Goal: Task Accomplishment & Management: Complete application form

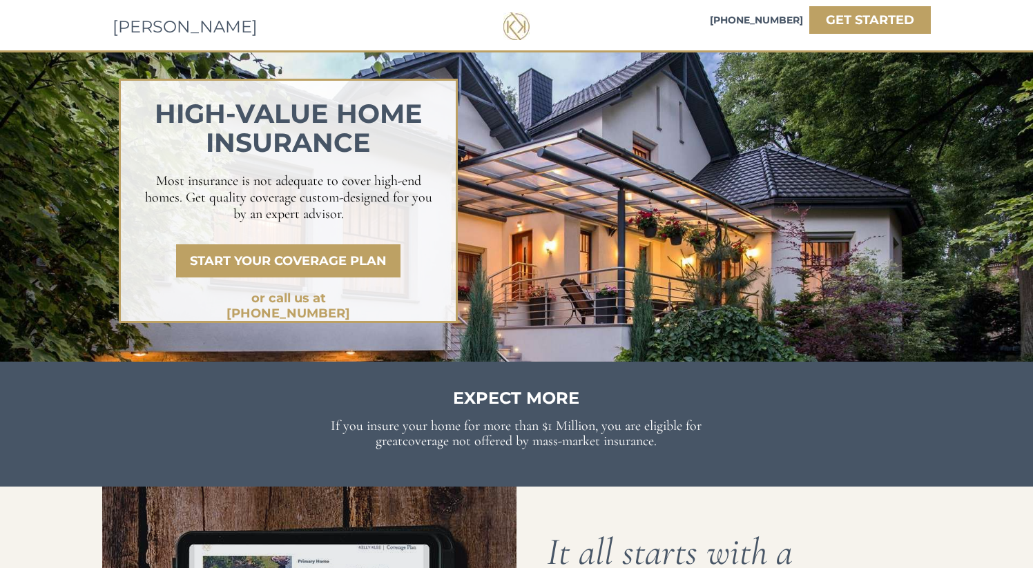
click at [155, 23] on span "[PERSON_NAME]" at bounding box center [185, 27] width 145 height 20
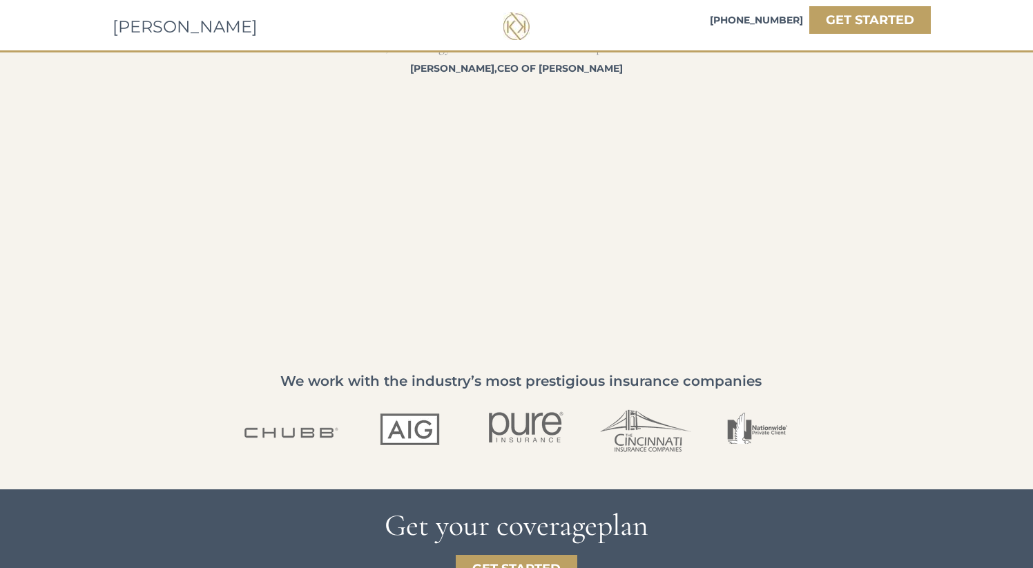
scroll to position [2105, 0]
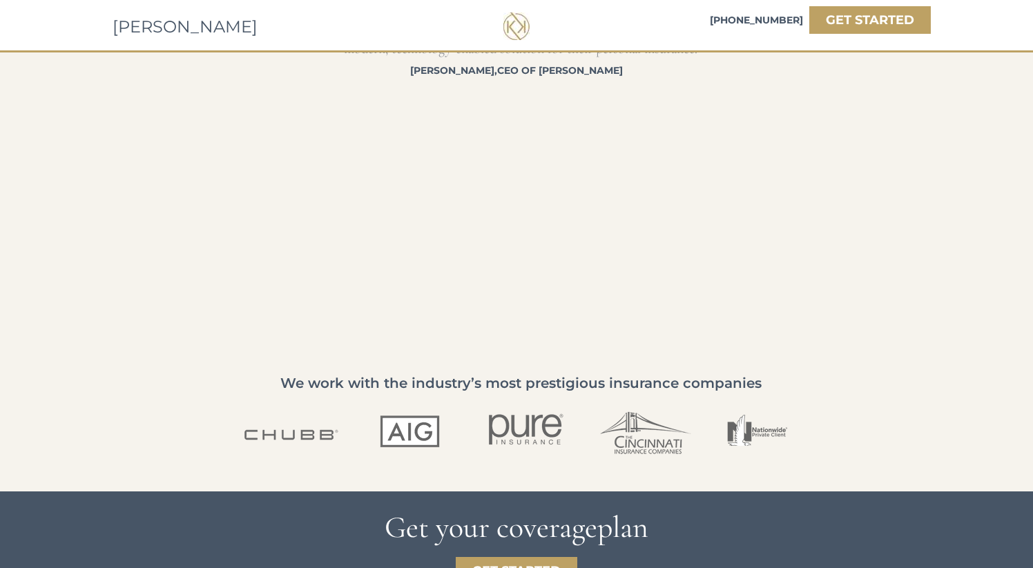
click at [171, 27] on span "[PERSON_NAME]" at bounding box center [185, 27] width 145 height 20
click at [94, 194] on div at bounding box center [516, 164] width 1033 height 395
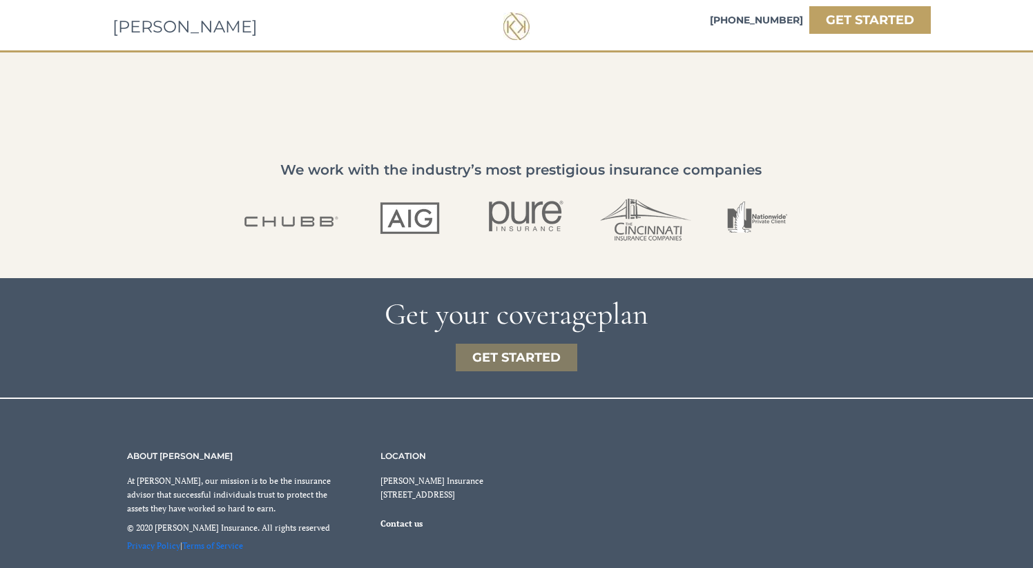
click at [483, 356] on strong "GET STARTED" at bounding box center [516, 357] width 88 height 15
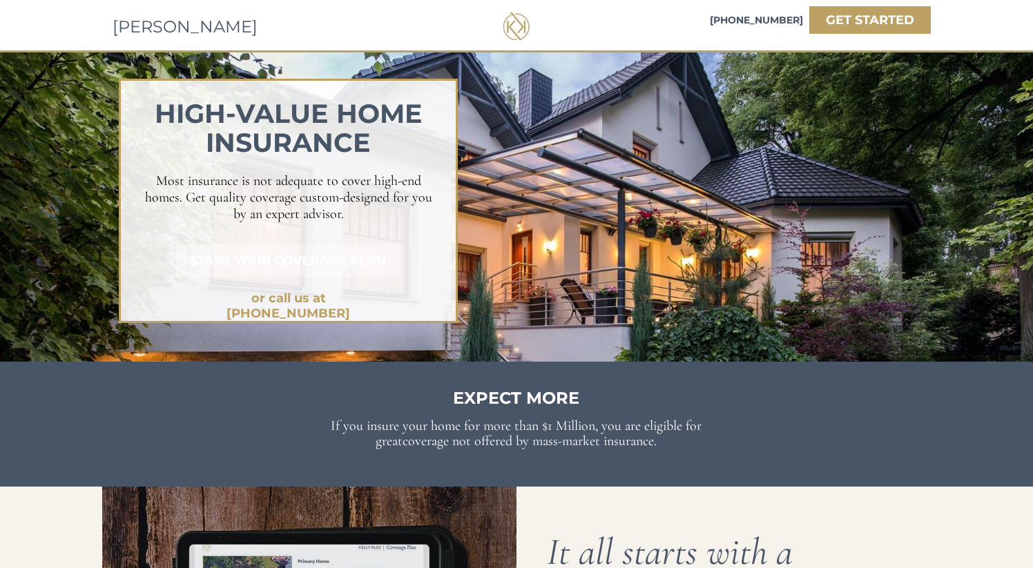
click at [281, 262] on strong "START YOUR COVERAGE PLAN" at bounding box center [288, 260] width 197 height 15
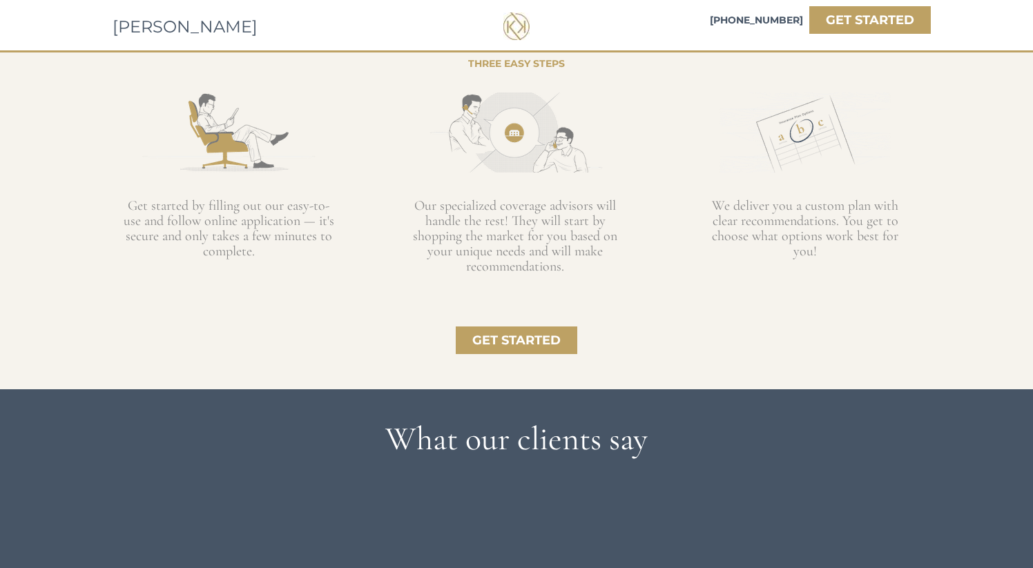
scroll to position [1310, 0]
